Goal: Complete application form

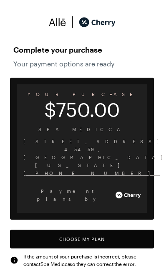
scroll to position [3, 0]
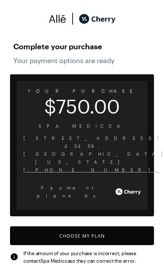
click at [101, 226] on button "Choose My Plan" at bounding box center [82, 235] width 144 height 19
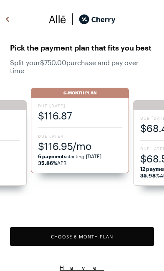
scroll to position [691, 0]
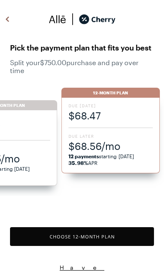
click at [122, 130] on div "Due [DATE] $68.47 Due Later $68.56/mo 12 payments starting [DATE] 35.98% APR" at bounding box center [110, 136] width 99 height 76
click at [119, 237] on button "Choose 12 -Month Plan" at bounding box center [82, 236] width 144 height 19
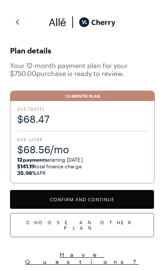
click at [124, 203] on button "Confirm and Continue" at bounding box center [82, 199] width 144 height 19
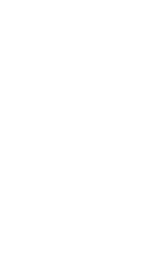
scroll to position [37, 0]
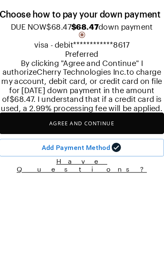
scroll to position [20, 0]
click at [91, 151] on button "Agree and Continue" at bounding box center [82, 141] width 144 height 19
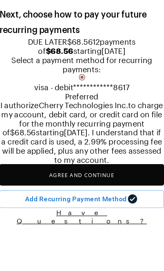
click at [99, 196] on button "Agree and Continue" at bounding box center [82, 187] width 144 height 19
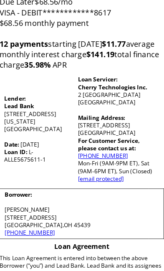
scroll to position [127, 0]
